Goal: Task Accomplishment & Management: Manage account settings

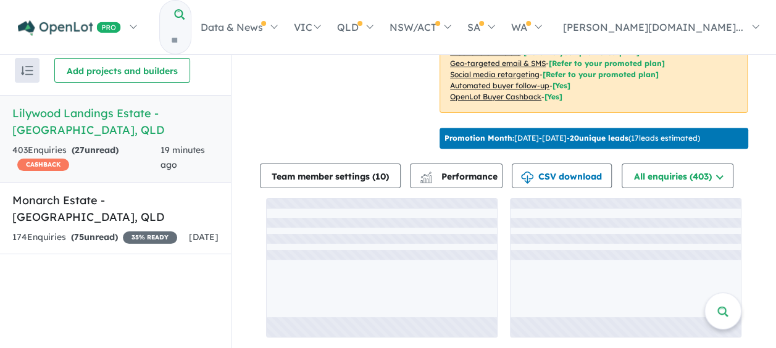
scroll to position [347, 0]
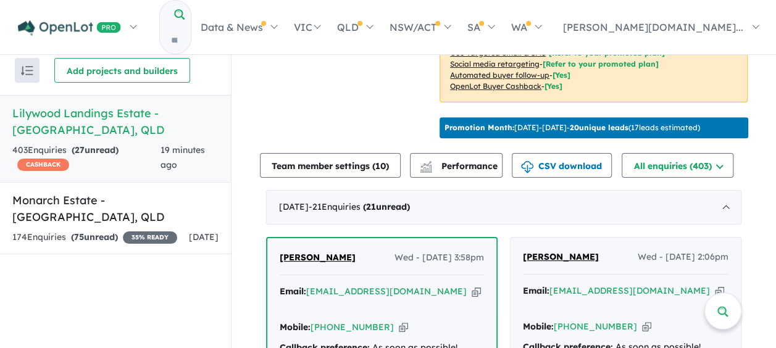
click at [86, 109] on h5 "Lilywood Landings Estate - [GEOGRAPHIC_DATA] , [GEOGRAPHIC_DATA]" at bounding box center [115, 121] width 206 height 33
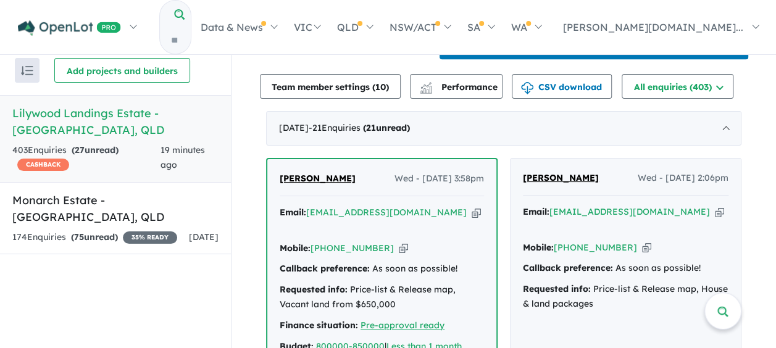
scroll to position [594, 0]
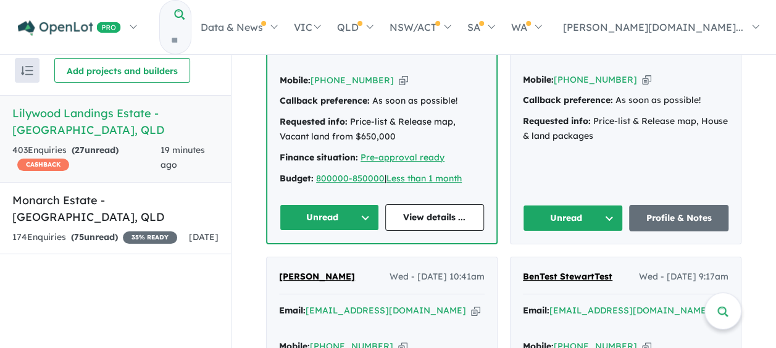
click at [595, 210] on button "Unread" at bounding box center [573, 218] width 100 height 27
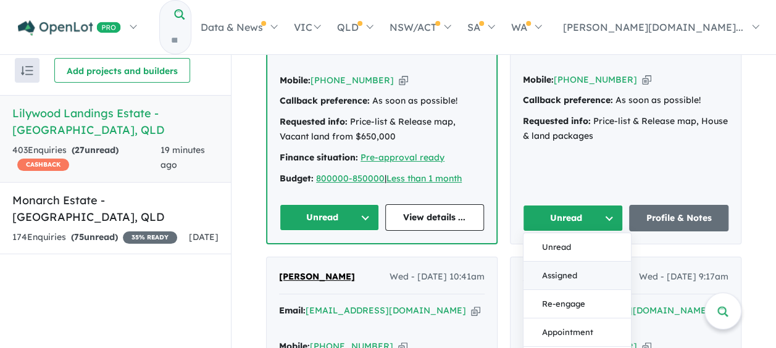
click at [564, 270] on button "Assigned" at bounding box center [576, 276] width 107 height 28
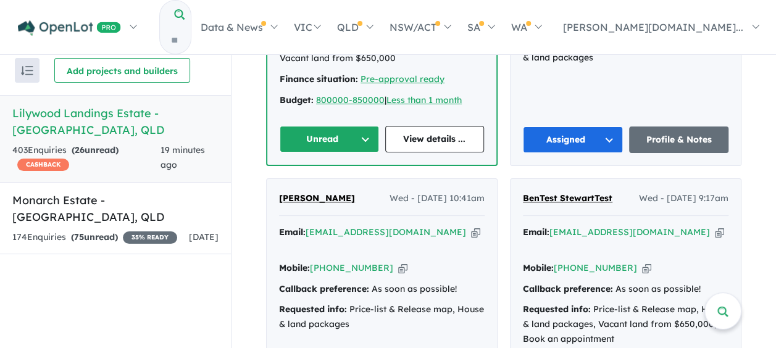
scroll to position [779, 0]
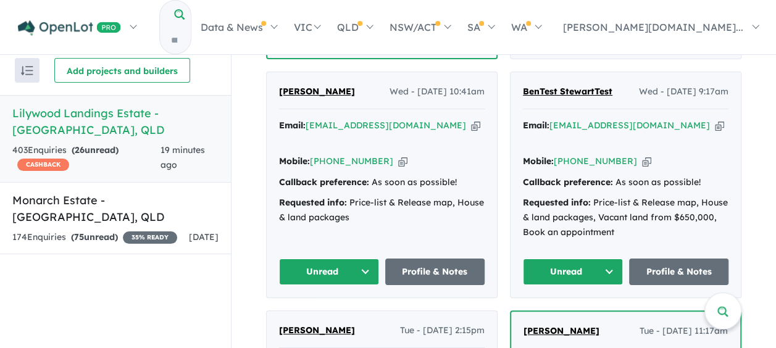
click at [597, 279] on button "Unread" at bounding box center [573, 272] width 100 height 27
click at [557, 338] on button "Assigned" at bounding box center [576, 329] width 107 height 28
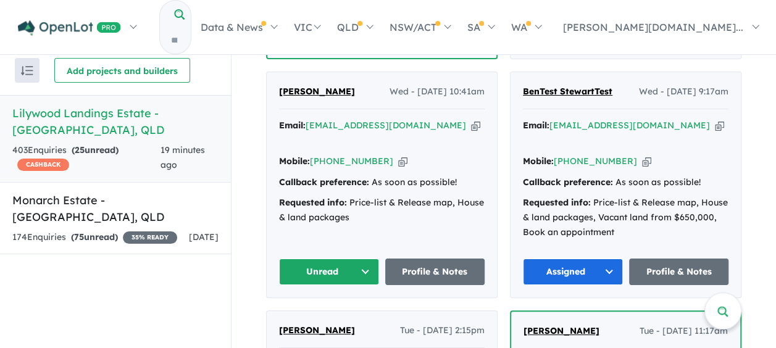
click at [355, 284] on button "Unread" at bounding box center [329, 272] width 100 height 27
click at [328, 331] on button "Assigned" at bounding box center [333, 329] width 107 height 28
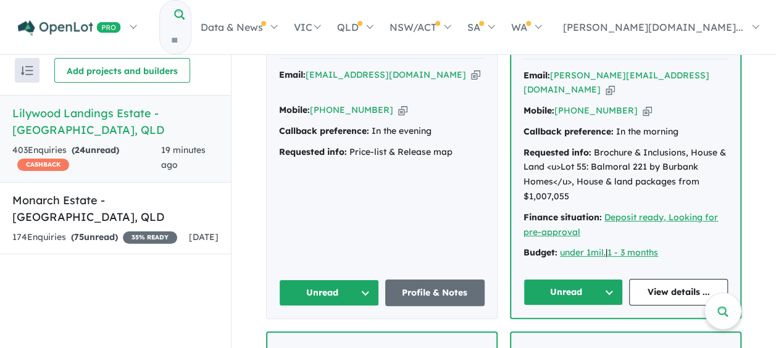
scroll to position [1088, 0]
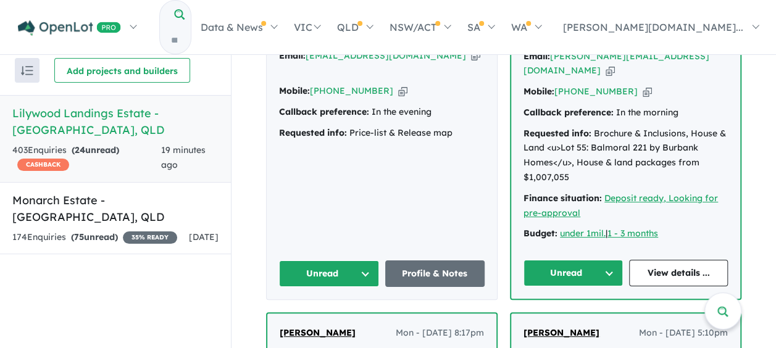
click at [335, 265] on button "Unread" at bounding box center [329, 273] width 100 height 27
click at [328, 321] on button "Assigned" at bounding box center [333, 331] width 107 height 28
click at [575, 269] on button "Unread" at bounding box center [572, 273] width 99 height 27
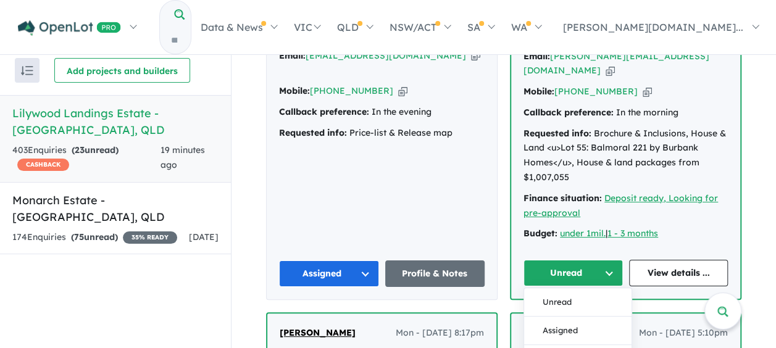
click at [558, 319] on button "Assigned" at bounding box center [577, 331] width 107 height 28
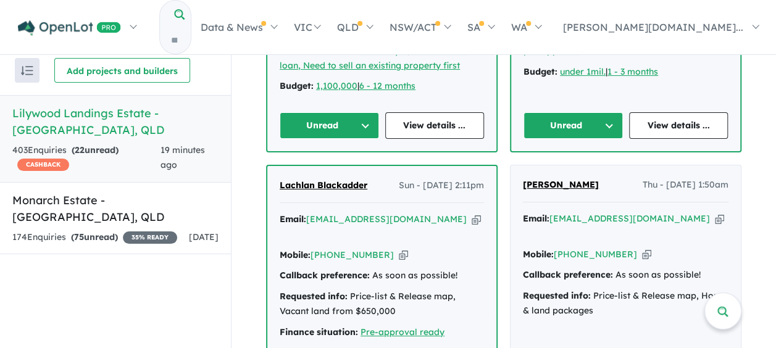
scroll to position [1520, 0]
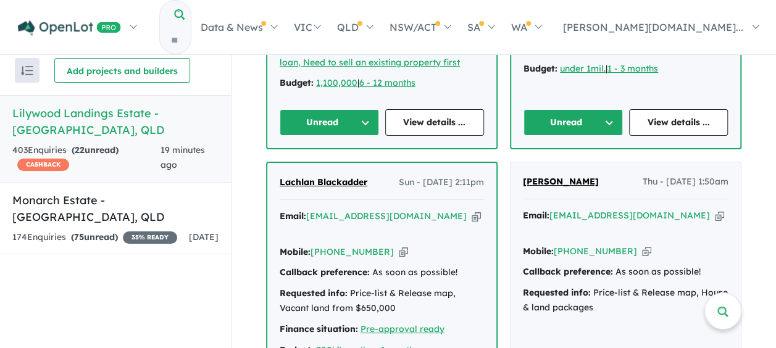
click at [327, 109] on button "Unread" at bounding box center [329, 122] width 99 height 27
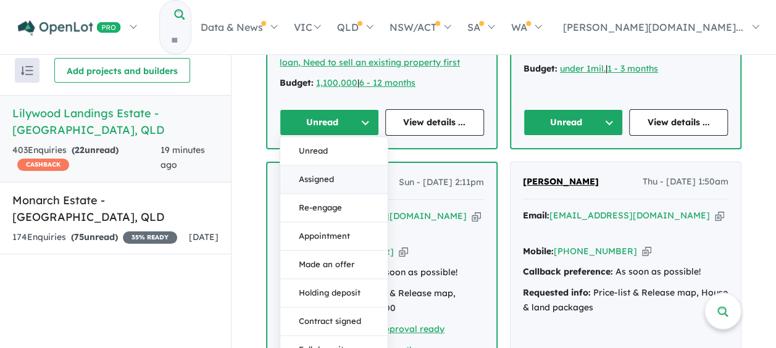
click at [318, 166] on button "Assigned" at bounding box center [333, 180] width 107 height 28
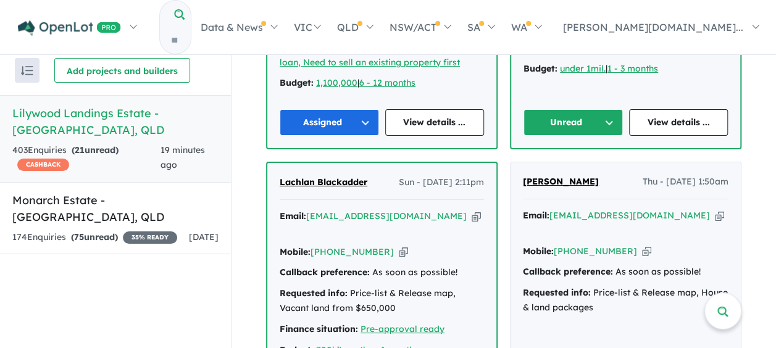
click at [578, 109] on button "Unread" at bounding box center [572, 122] width 99 height 27
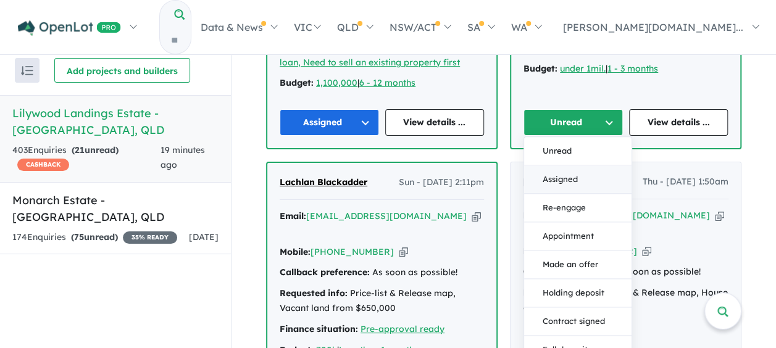
click at [562, 166] on button "Assigned" at bounding box center [577, 180] width 107 height 28
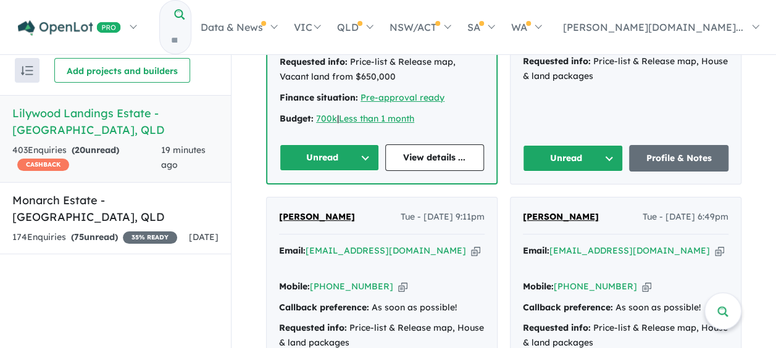
scroll to position [1767, 0]
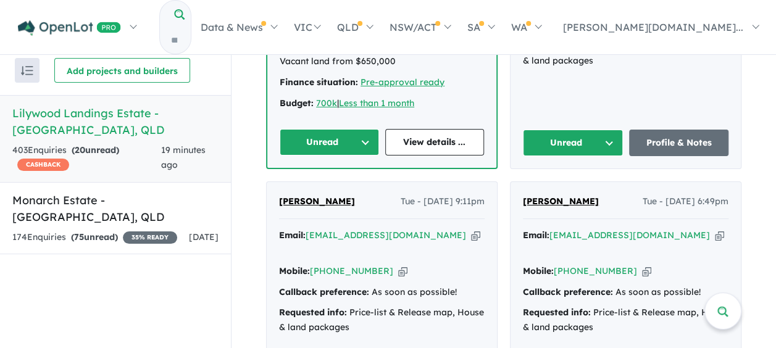
click at [323, 129] on button "Unread" at bounding box center [329, 142] width 99 height 27
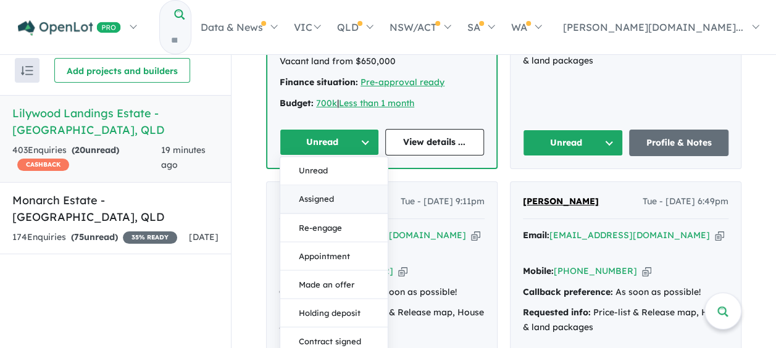
click at [322, 186] on button "Assigned" at bounding box center [333, 200] width 107 height 28
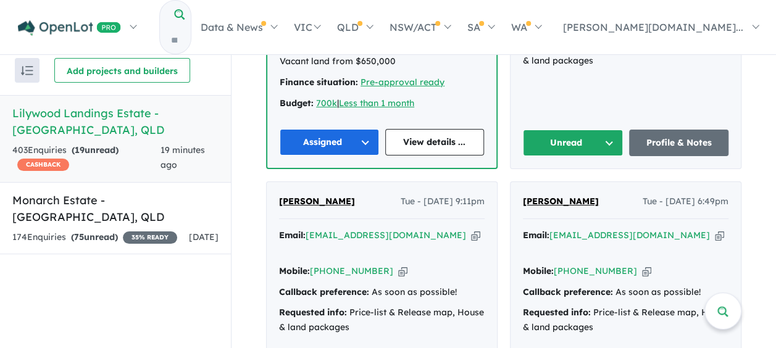
click at [576, 130] on button "Unread" at bounding box center [573, 143] width 100 height 27
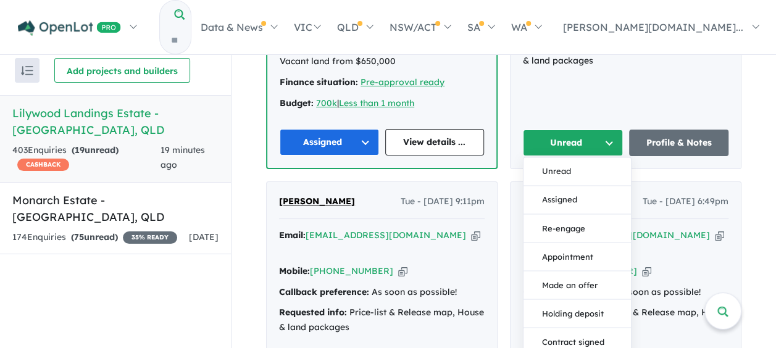
drag, startPoint x: 564, startPoint y: 175, endPoint x: 558, endPoint y: 187, distance: 13.8
click at [564, 186] on button "Assigned" at bounding box center [576, 200] width 107 height 28
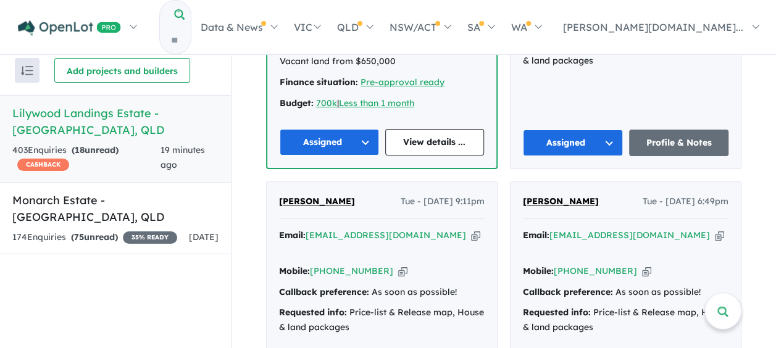
scroll to position [1890, 0]
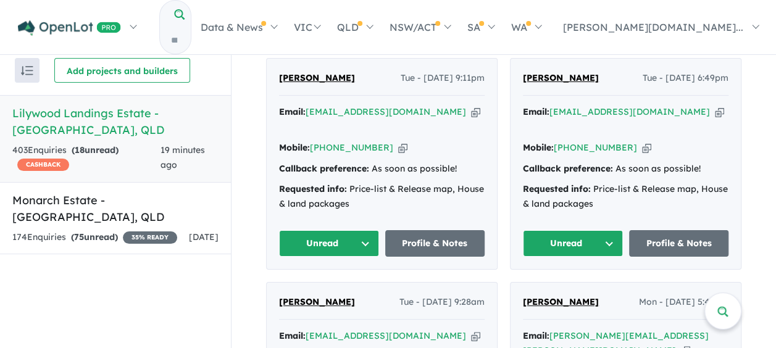
click at [318, 230] on button "Unread" at bounding box center [329, 243] width 100 height 27
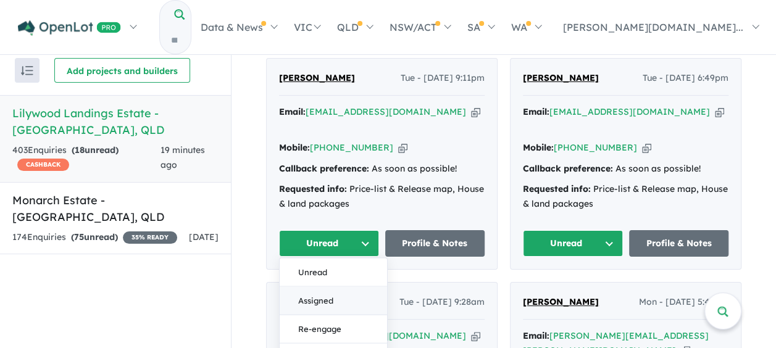
click at [326, 287] on button "Assigned" at bounding box center [333, 301] width 107 height 28
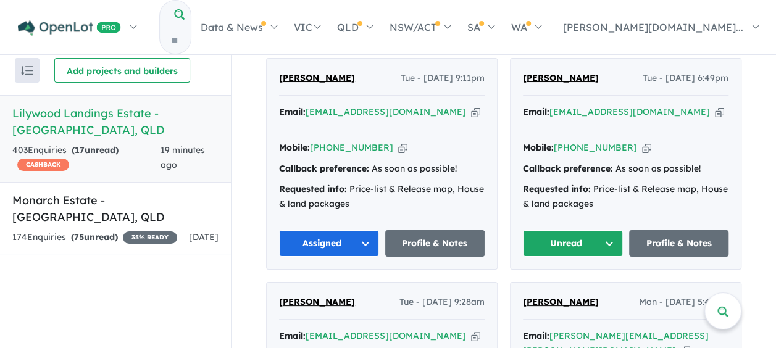
click at [557, 230] on button "Unread" at bounding box center [573, 243] width 100 height 27
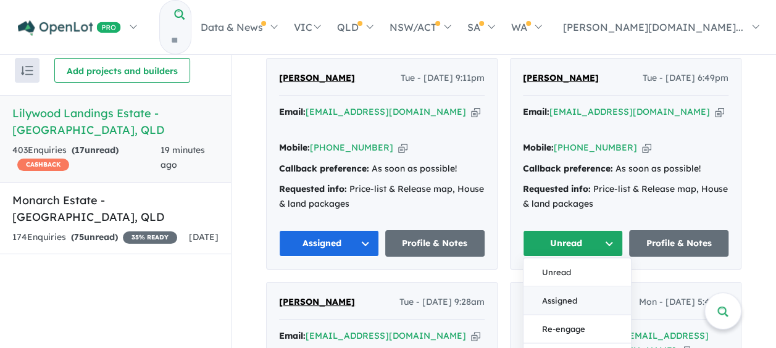
click at [553, 287] on button "Assigned" at bounding box center [576, 301] width 107 height 28
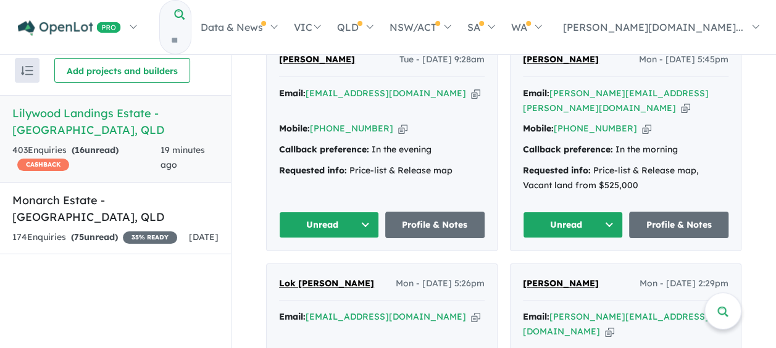
scroll to position [2137, 0]
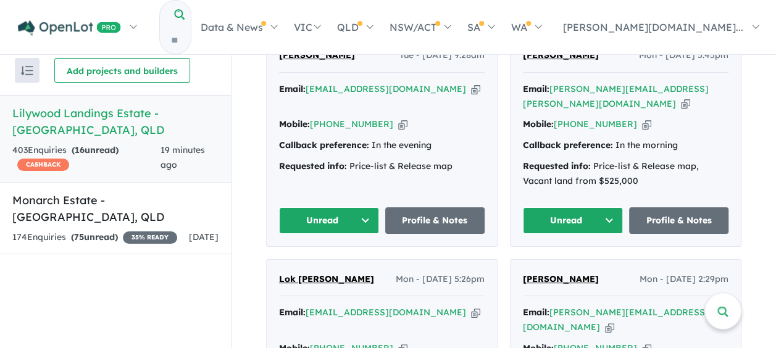
click at [312, 207] on button "Unread" at bounding box center [329, 220] width 100 height 27
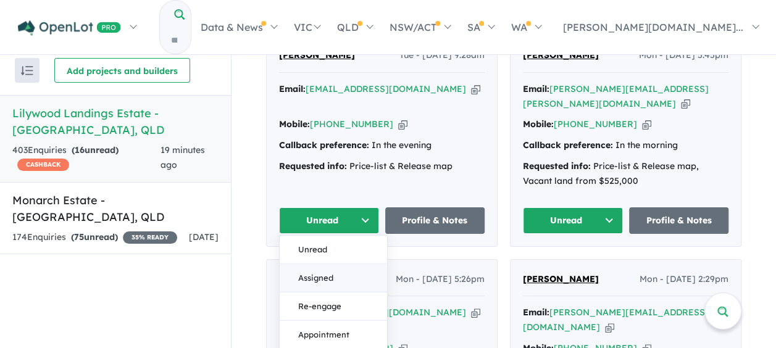
click at [319, 263] on button "Assigned" at bounding box center [333, 277] width 107 height 28
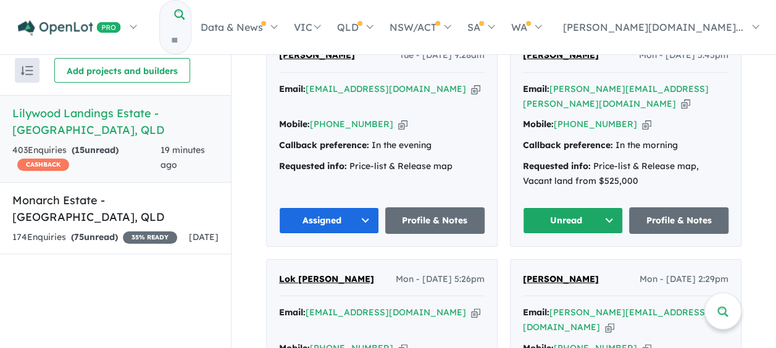
click at [581, 207] on button "Unread" at bounding box center [573, 220] width 100 height 27
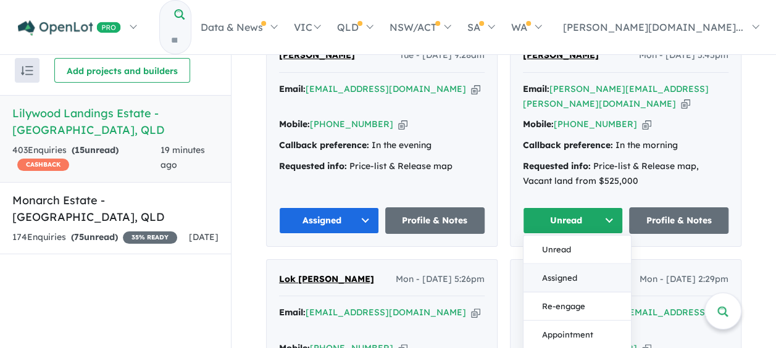
click at [562, 263] on button "Assigned" at bounding box center [576, 277] width 107 height 28
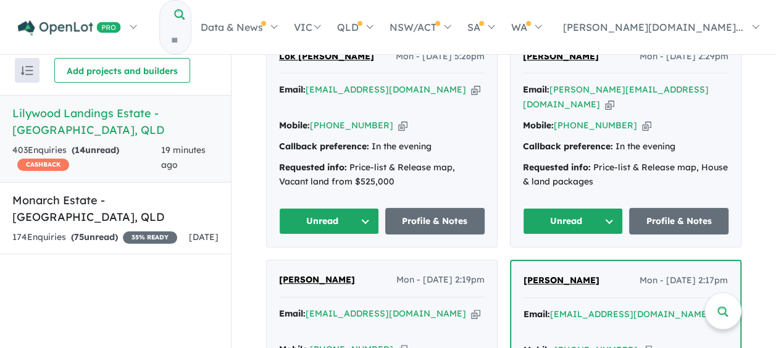
scroll to position [2384, 0]
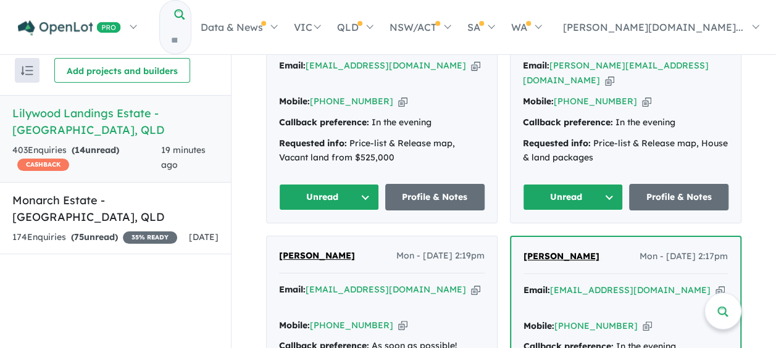
click at [308, 184] on button "Unread" at bounding box center [329, 197] width 100 height 27
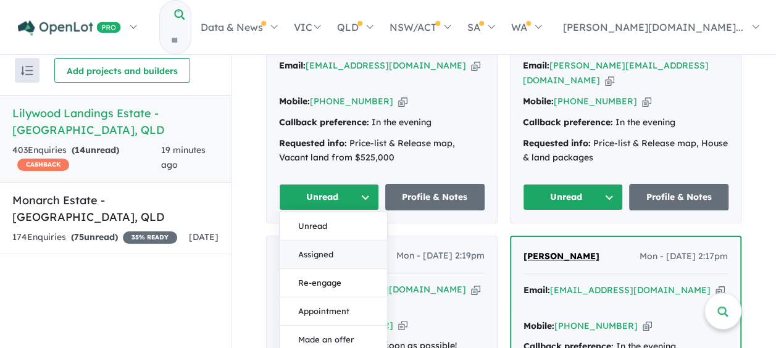
click at [321, 241] on button "Assigned" at bounding box center [333, 255] width 107 height 28
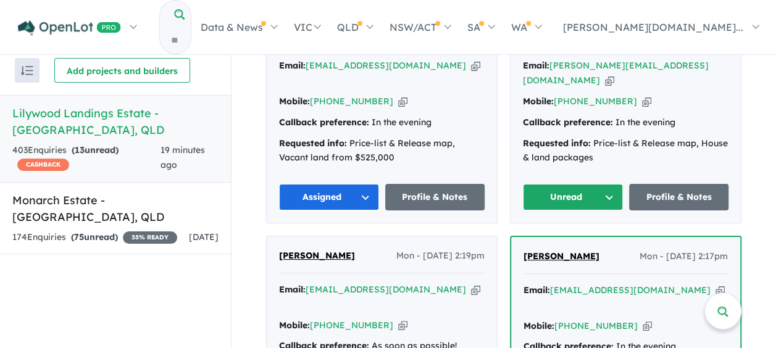
click at [579, 184] on button "Unread" at bounding box center [573, 197] width 100 height 27
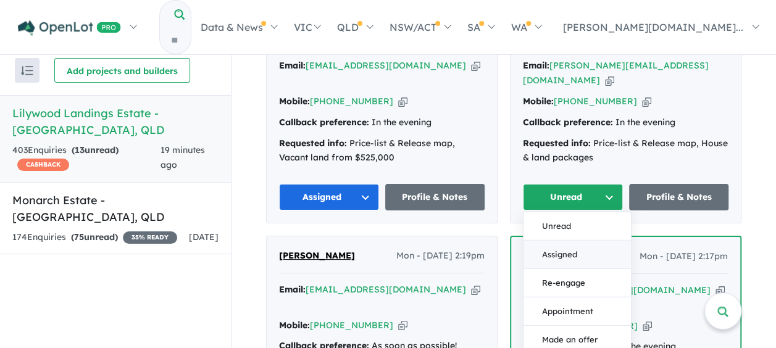
click at [565, 241] on button "Assigned" at bounding box center [576, 255] width 107 height 28
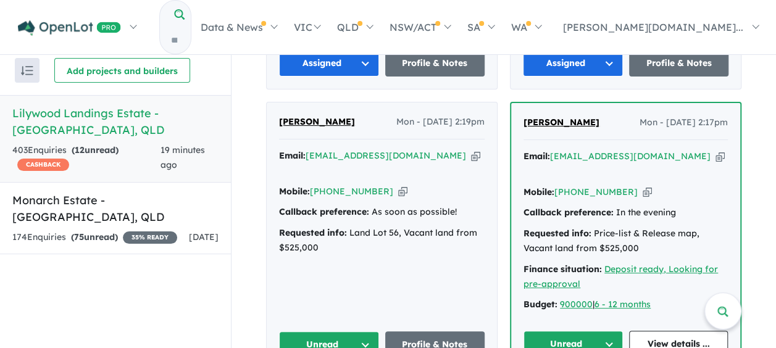
scroll to position [2569, 0]
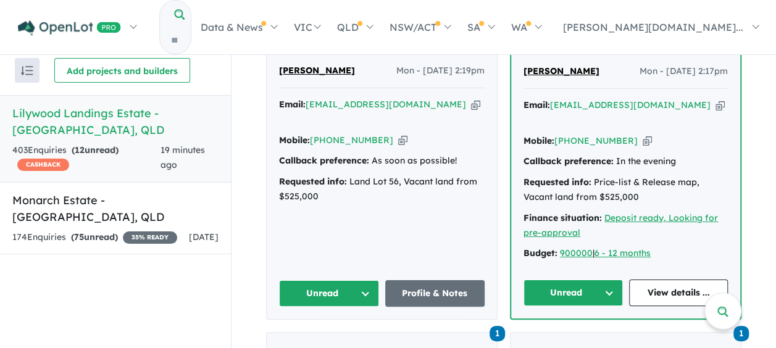
click at [344, 280] on button "Unread" at bounding box center [329, 293] width 100 height 27
click at [333, 309] on button "Unread" at bounding box center [333, 323] width 107 height 28
click at [339, 280] on button "Unread" at bounding box center [329, 293] width 100 height 27
drag, startPoint x: 324, startPoint y: 271, endPoint x: 402, endPoint y: 265, distance: 78.6
click at [325, 337] on button "Assigned" at bounding box center [333, 351] width 107 height 28
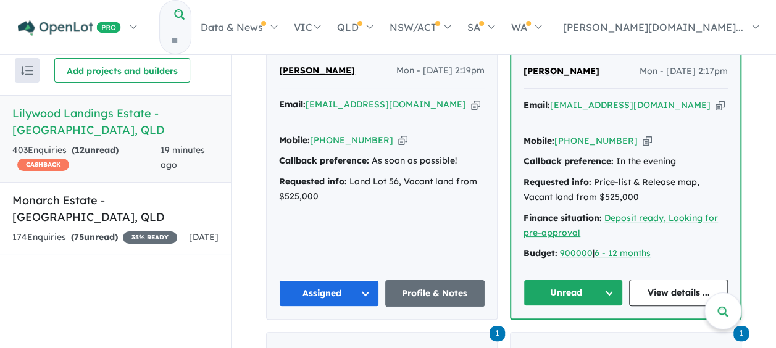
click at [553, 280] on button "Unread" at bounding box center [572, 293] width 99 height 27
click at [556, 336] on button "Assigned" at bounding box center [577, 350] width 107 height 28
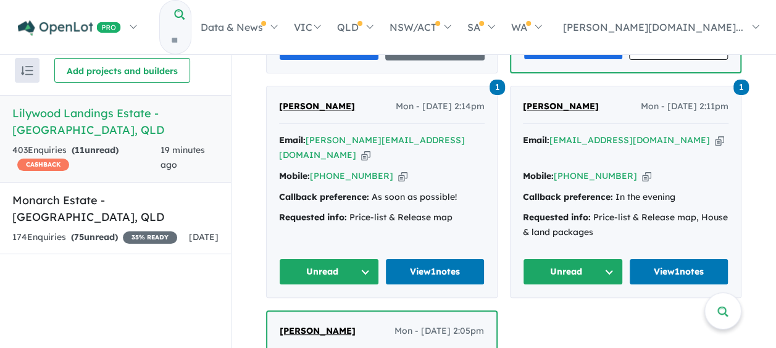
scroll to position [2816, 0]
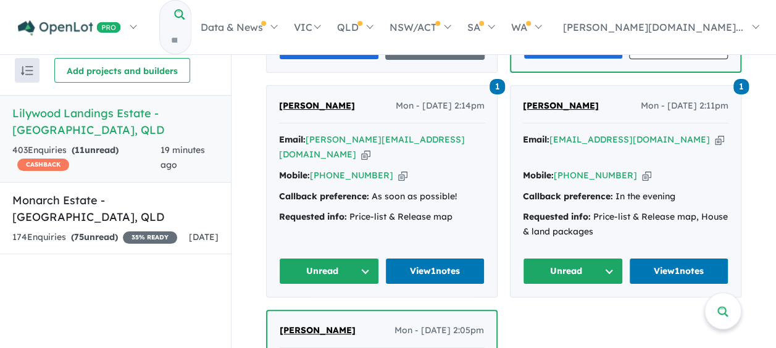
click at [335, 258] on button "Unread" at bounding box center [329, 271] width 100 height 27
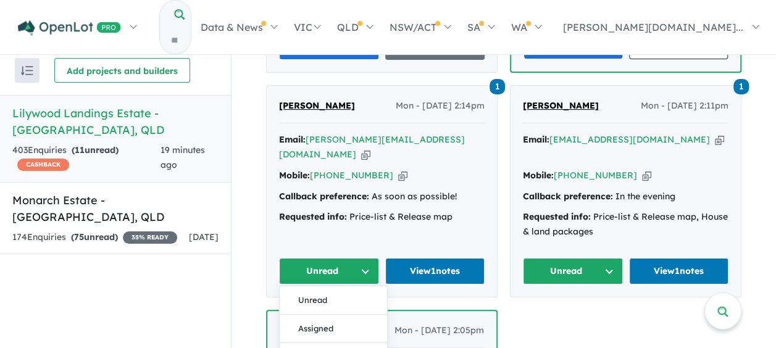
drag, startPoint x: 322, startPoint y: 227, endPoint x: 363, endPoint y: 226, distance: 40.7
click at [321, 315] on button "Assigned" at bounding box center [333, 329] width 107 height 28
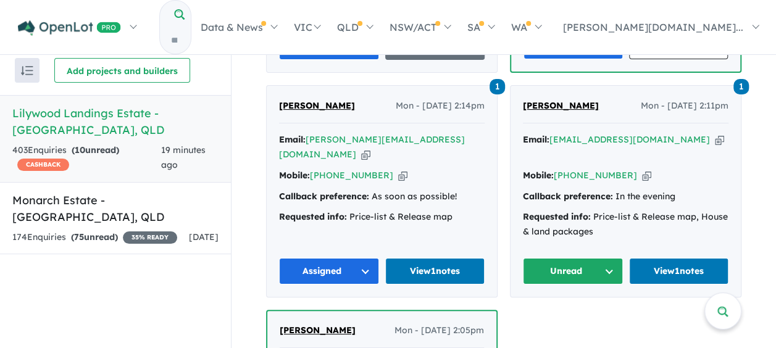
click at [558, 258] on button "Unread" at bounding box center [573, 271] width 100 height 27
click at [554, 315] on button "Assigned" at bounding box center [576, 329] width 107 height 28
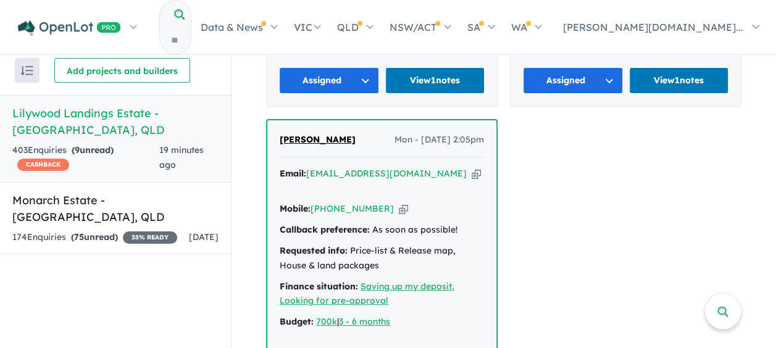
scroll to position [3062, 0]
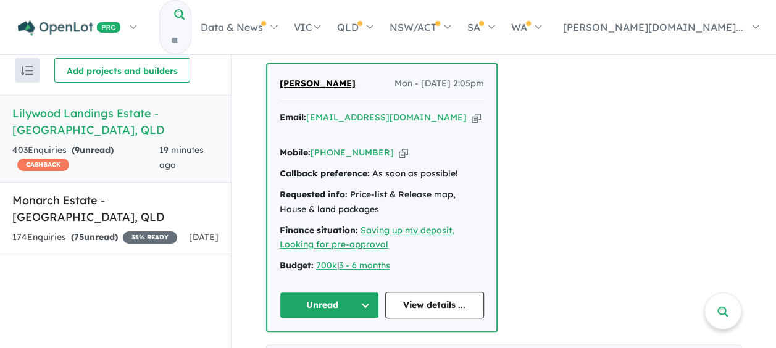
click at [320, 292] on button "Unread" at bounding box center [329, 305] width 99 height 27
click at [321, 320] on button "Unread" at bounding box center [333, 334] width 107 height 28
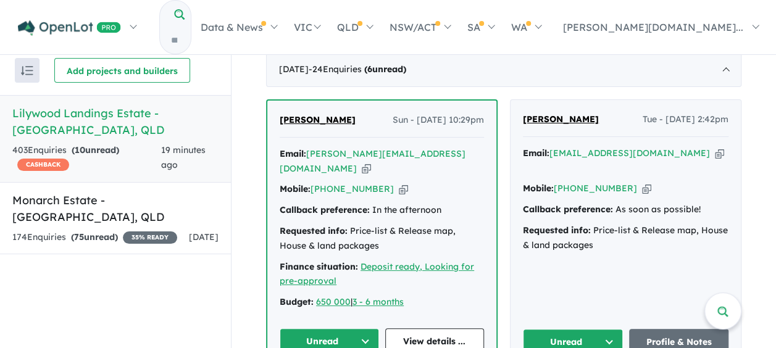
scroll to position [555, 0]
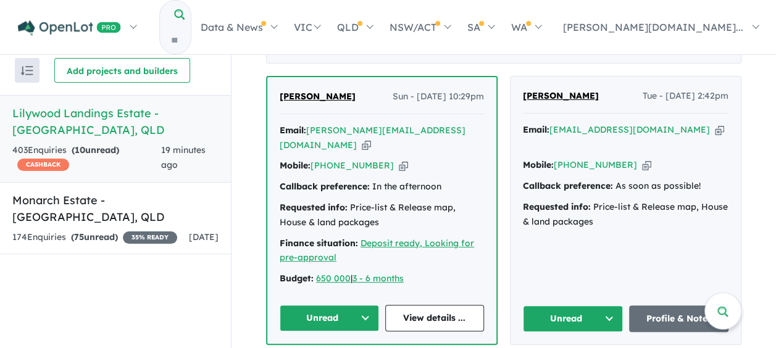
click at [325, 317] on button "Unread" at bounding box center [329, 318] width 99 height 27
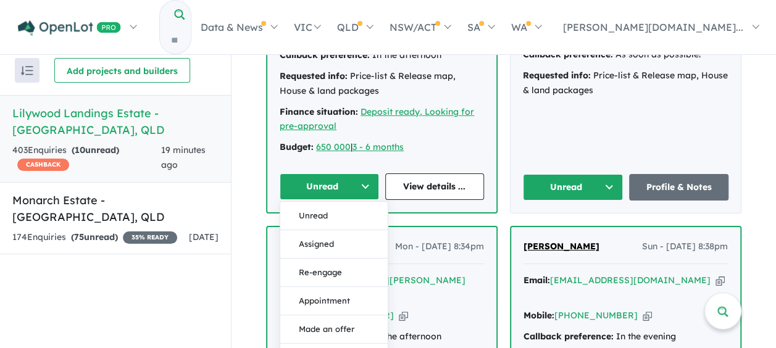
scroll to position [740, 0]
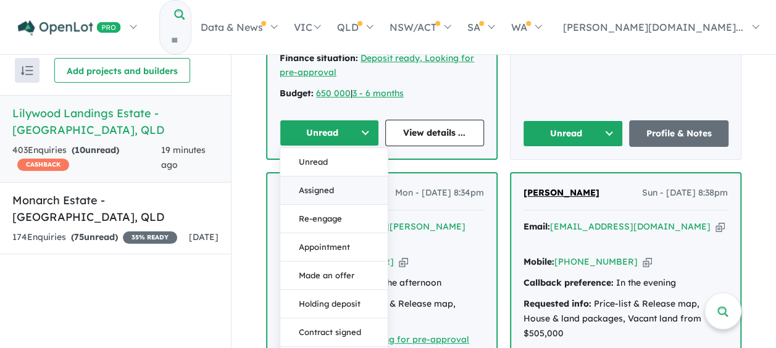
drag, startPoint x: 323, startPoint y: 184, endPoint x: 470, endPoint y: 175, distance: 147.8
click at [323, 184] on button "Assigned" at bounding box center [333, 190] width 107 height 28
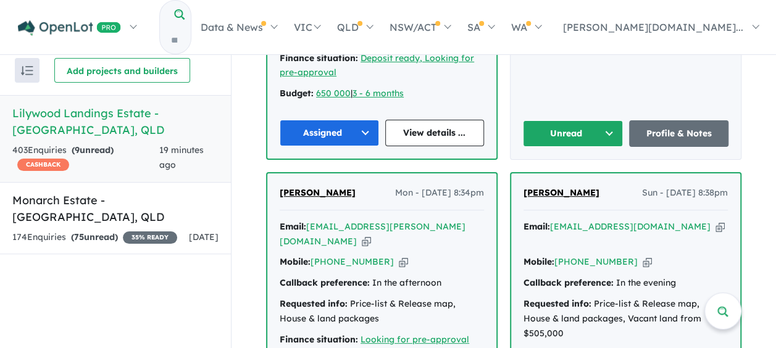
click at [548, 134] on button "Unread" at bounding box center [573, 133] width 100 height 27
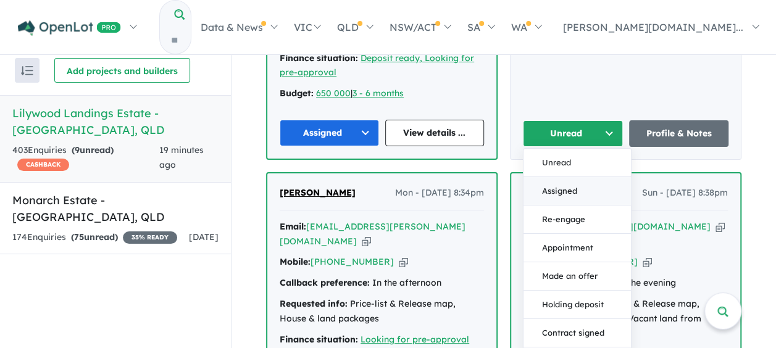
click at [556, 186] on button "Assigned" at bounding box center [576, 191] width 107 height 28
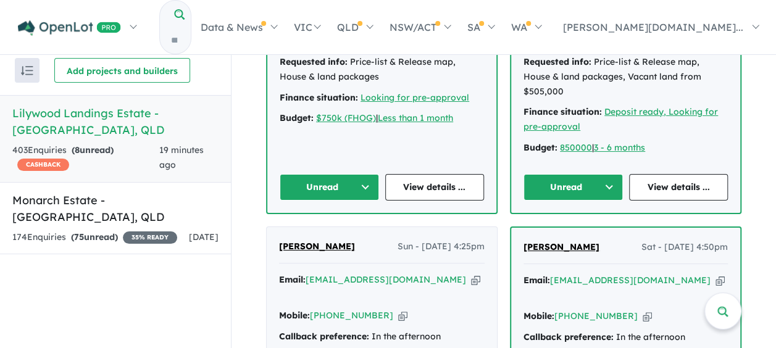
scroll to position [987, 0]
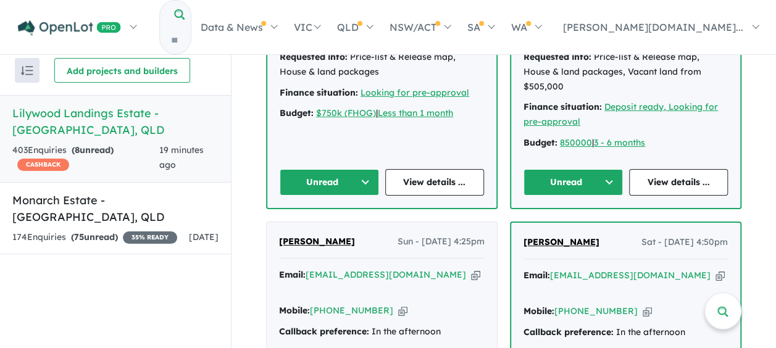
click at [315, 169] on button "Unread" at bounding box center [329, 182] width 99 height 27
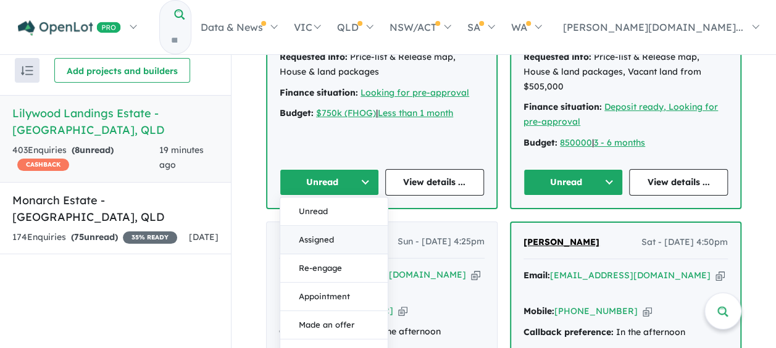
click at [332, 225] on button "Assigned" at bounding box center [333, 239] width 107 height 28
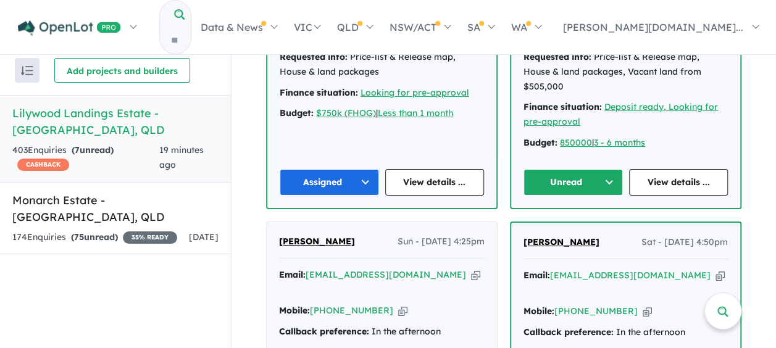
click at [568, 169] on button "Unread" at bounding box center [572, 182] width 99 height 27
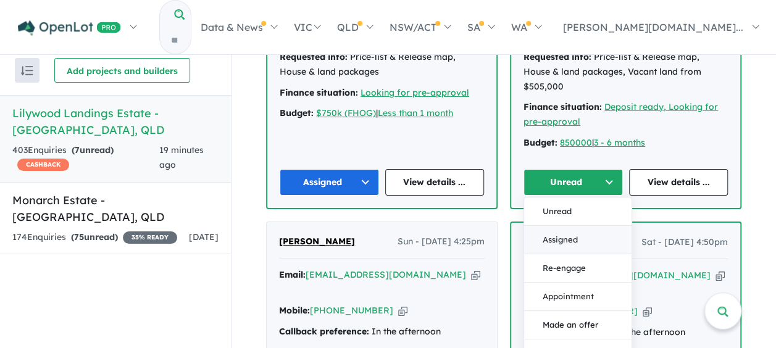
click at [555, 225] on button "Assigned" at bounding box center [577, 239] width 107 height 28
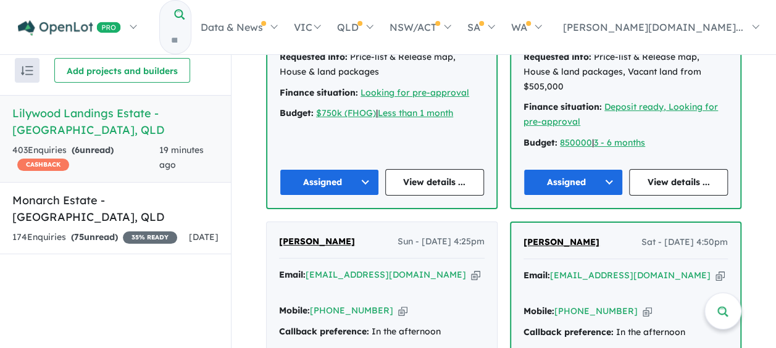
scroll to position [1234, 0]
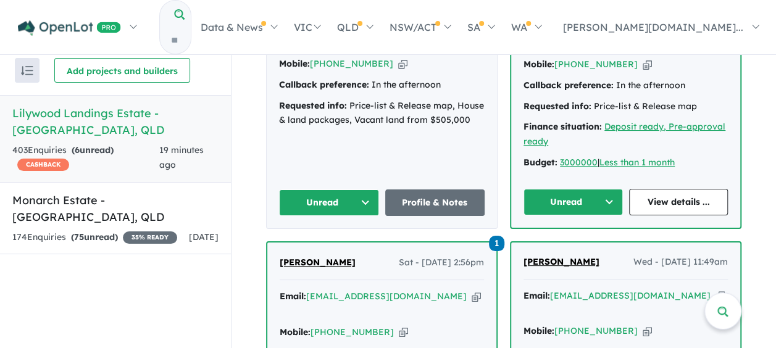
click at [332, 189] on button "Unread" at bounding box center [329, 202] width 100 height 27
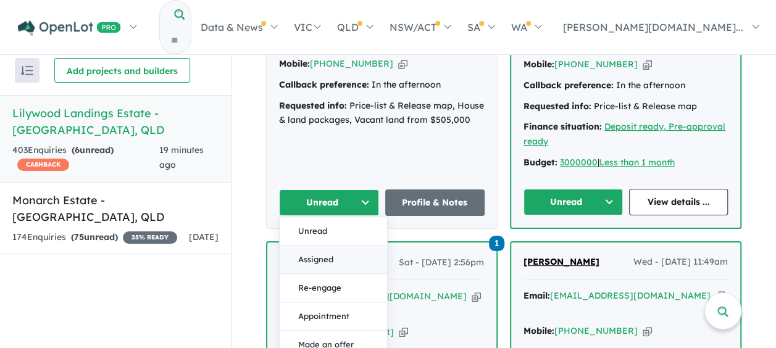
click at [334, 246] on button "Assigned" at bounding box center [333, 260] width 107 height 28
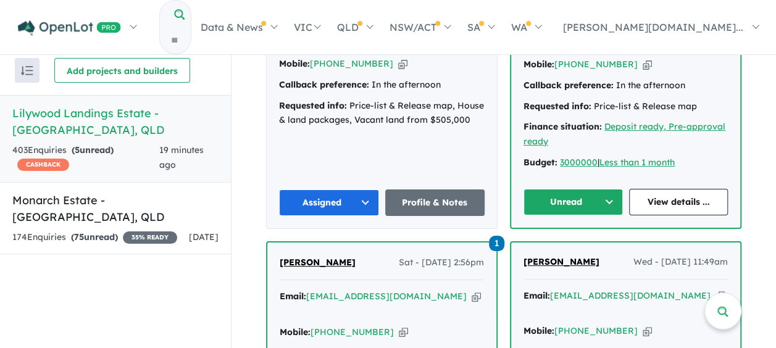
click at [565, 189] on button "Unread" at bounding box center [572, 202] width 99 height 27
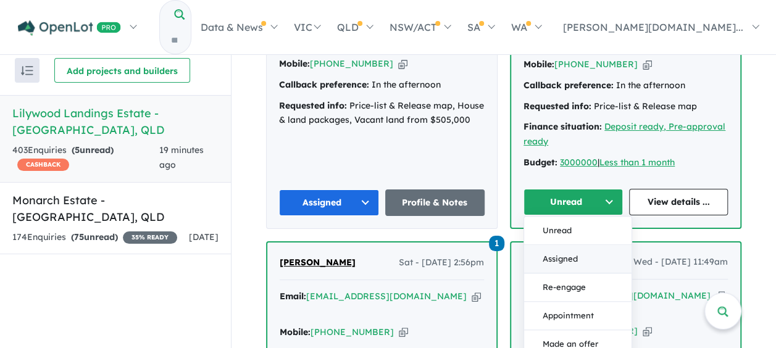
click at [550, 246] on button "Assigned" at bounding box center [577, 260] width 107 height 28
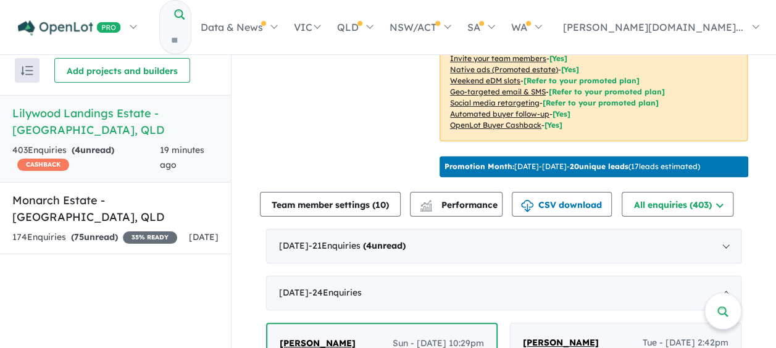
scroll to position [309, 0]
click at [367, 251] on span "- 21 Enquir ies ( 4 unread)" at bounding box center [357, 245] width 97 height 11
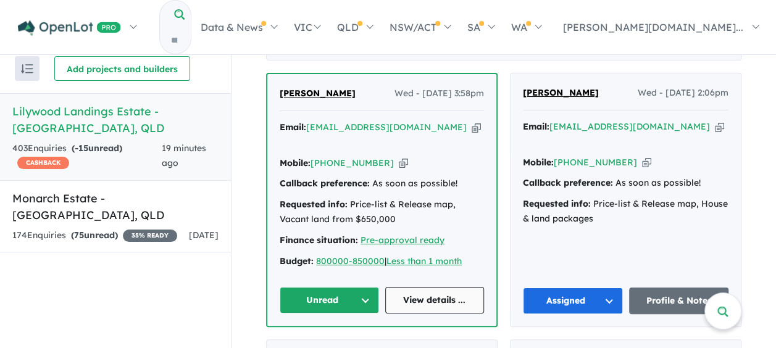
scroll to position [494, 0]
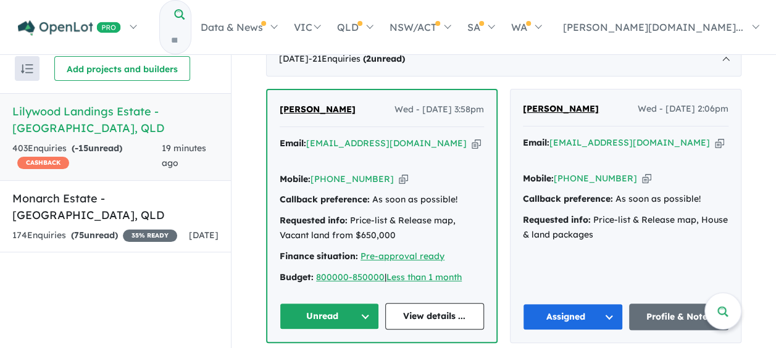
click at [348, 309] on button "Unread" at bounding box center [329, 316] width 99 height 27
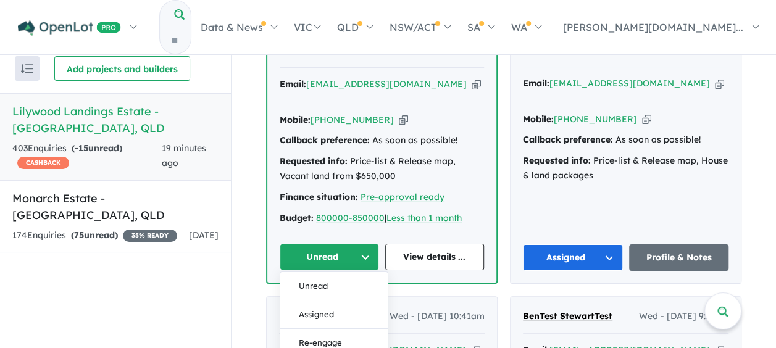
scroll to position [617, 0]
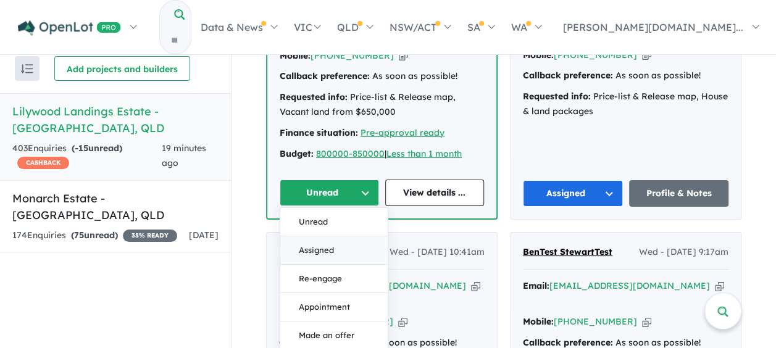
click at [326, 249] on button "Assigned" at bounding box center [333, 250] width 107 height 28
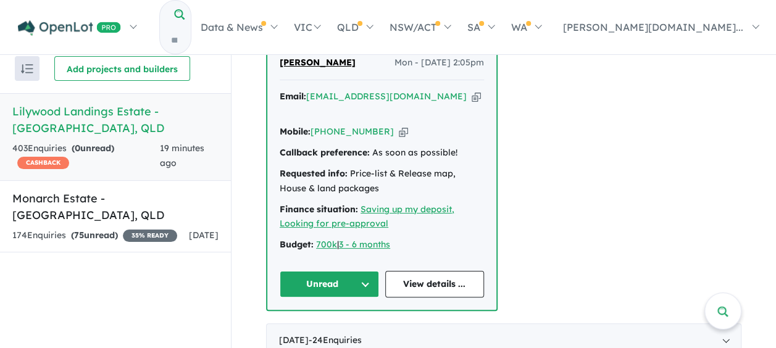
scroll to position [3085, 0]
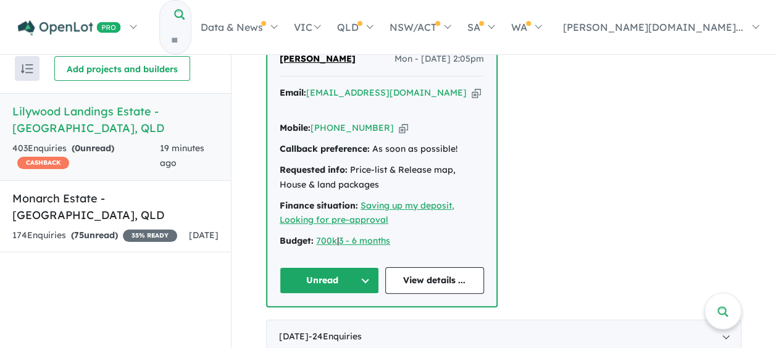
click at [336, 267] on button "Unread" at bounding box center [329, 280] width 99 height 27
click at [323, 324] on button "Assigned" at bounding box center [333, 338] width 107 height 28
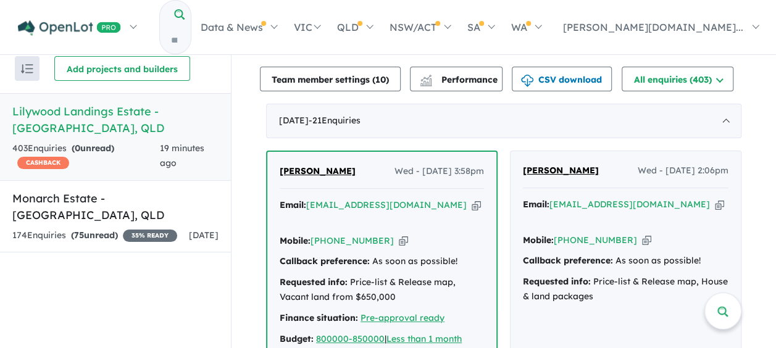
scroll to position [123, 0]
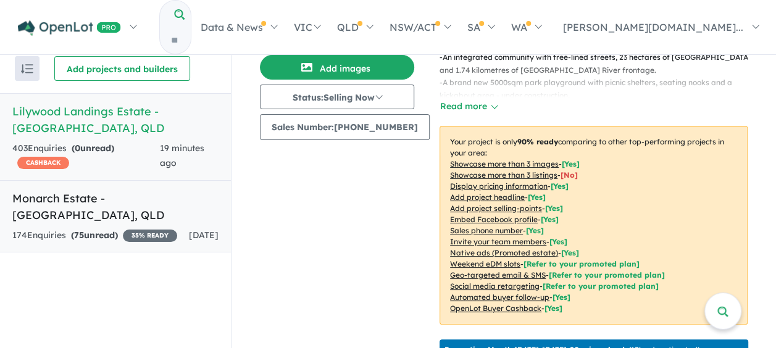
click at [122, 202] on h5 "[GEOGRAPHIC_DATA] - [GEOGRAPHIC_DATA] , [GEOGRAPHIC_DATA]" at bounding box center [115, 206] width 206 height 33
